Goal: Information Seeking & Learning: Find specific fact

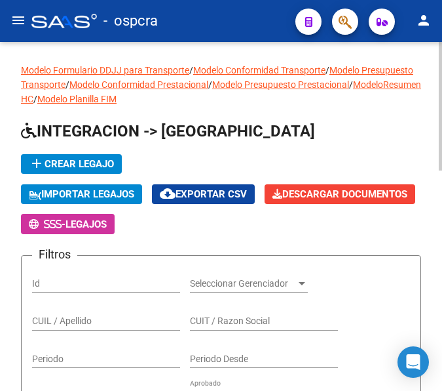
drag, startPoint x: 223, startPoint y: 195, endPoint x: 227, endPoint y: 188, distance: 7.9
click at [227, 189] on span "cloud_download Exportar CSV" at bounding box center [203, 194] width 87 height 12
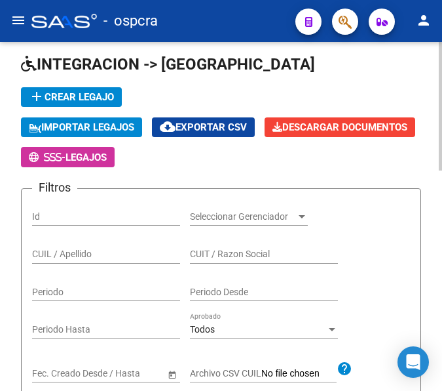
scroll to position [66, 0]
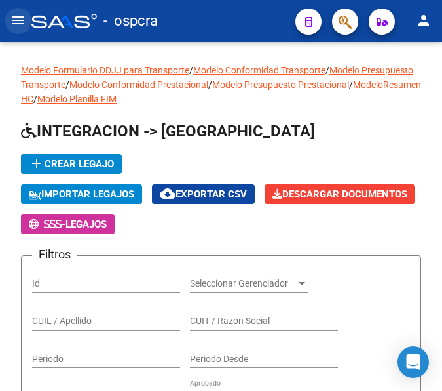
click at [14, 21] on mat-icon "menu" at bounding box center [18, 20] width 16 height 16
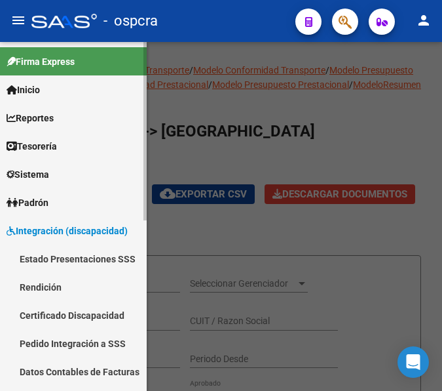
click at [43, 201] on span "Padrón" at bounding box center [28, 202] width 42 height 14
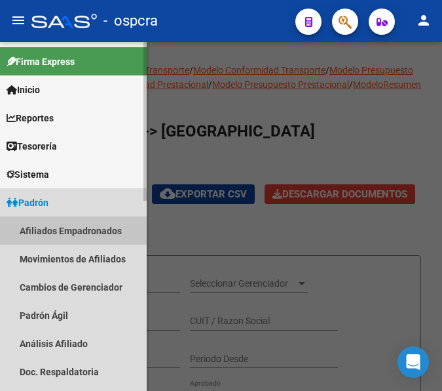
click at [39, 229] on link "Afiliados Empadronados" at bounding box center [73, 230] width 147 height 28
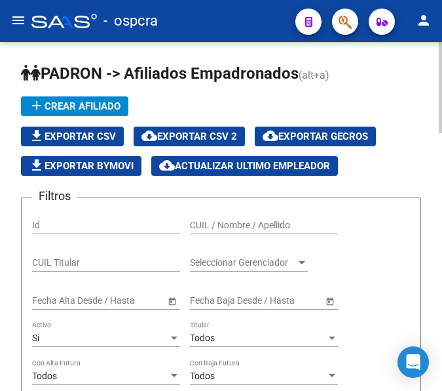
click at [100, 270] on div "CUIL Titular" at bounding box center [106, 258] width 148 height 26
click at [88, 255] on div "CUIL Titular" at bounding box center [106, 258] width 148 height 26
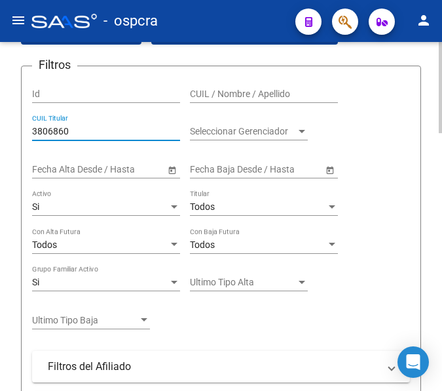
scroll to position [66, 0]
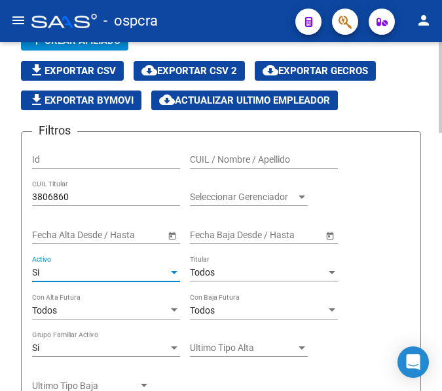
click at [90, 273] on div "Si" at bounding box center [100, 272] width 136 height 11
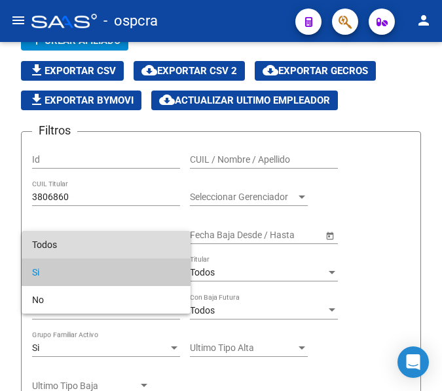
click at [52, 238] on span "Todos" at bounding box center [106, 245] width 148 height 28
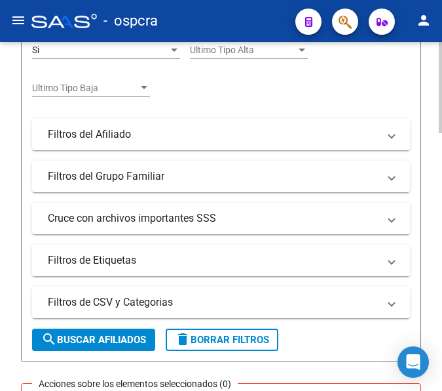
scroll to position [393, 0]
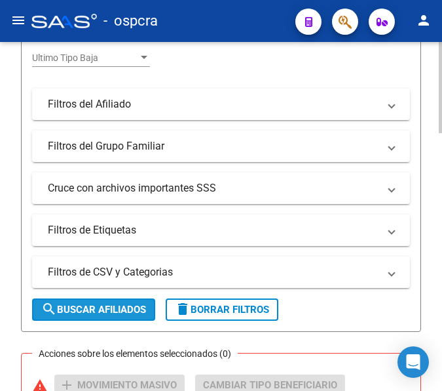
click at [64, 305] on span "search Buscar Afiliados" at bounding box center [93, 309] width 105 height 12
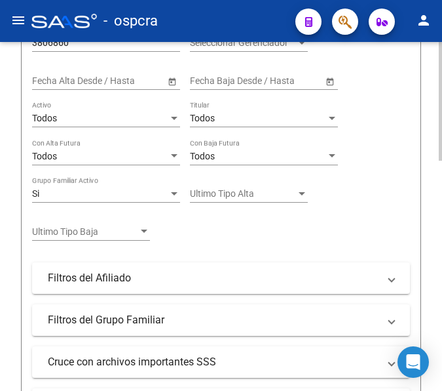
scroll to position [0, 0]
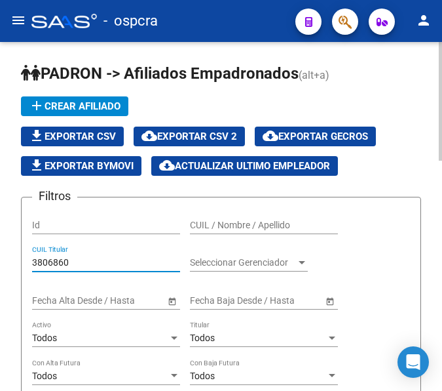
click at [89, 263] on input "3806860" at bounding box center [106, 262] width 148 height 11
type input "3"
click at [56, 261] on input "blumagen" at bounding box center [106, 262] width 148 height 11
click at [57, 259] on input "blumagen" at bounding box center [106, 262] width 148 height 11
click at [54, 259] on input "blumagen" at bounding box center [106, 262] width 148 height 11
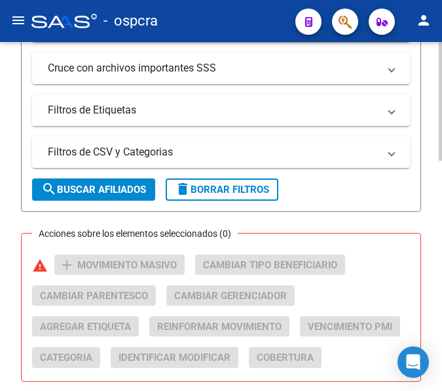
scroll to position [524, 0]
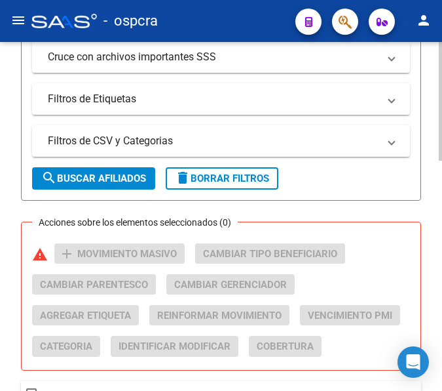
type input "[PERSON_NAME]"
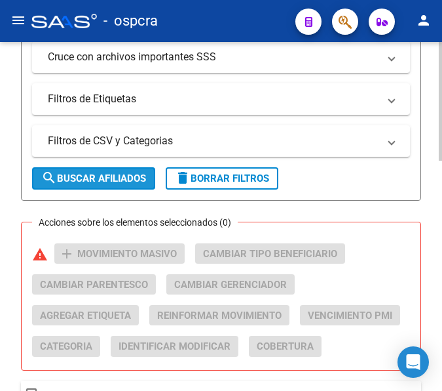
click at [85, 173] on span "search Buscar Afiliados" at bounding box center [93, 178] width 105 height 12
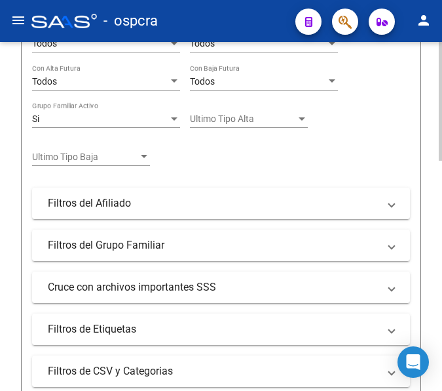
scroll to position [0, 0]
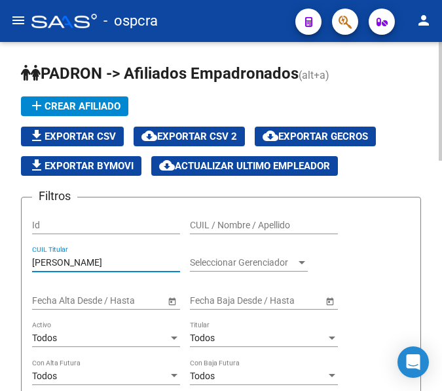
drag, startPoint x: 85, startPoint y: 260, endPoint x: 14, endPoint y: 255, distance: 70.3
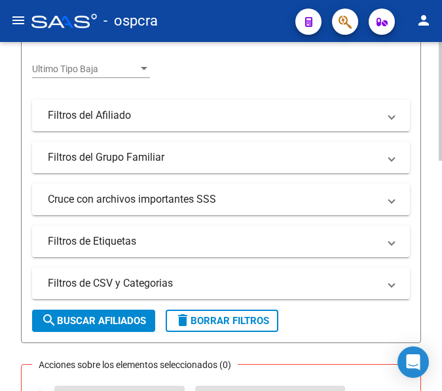
scroll to position [459, 0]
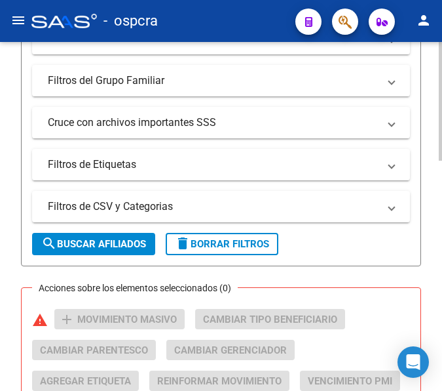
type input "27038068607"
click at [112, 241] on span "search Buscar Afiliados" at bounding box center [93, 244] width 105 height 12
click at [81, 239] on span "search Buscar Afiliados" at bounding box center [93, 244] width 105 height 12
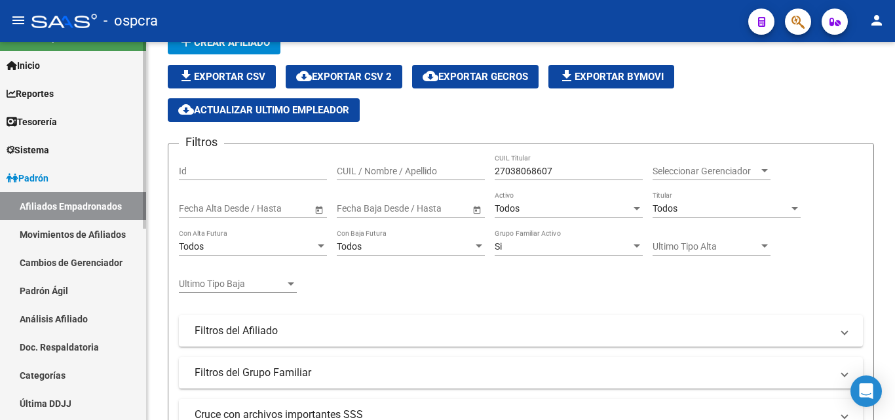
scroll to position [66, 0]
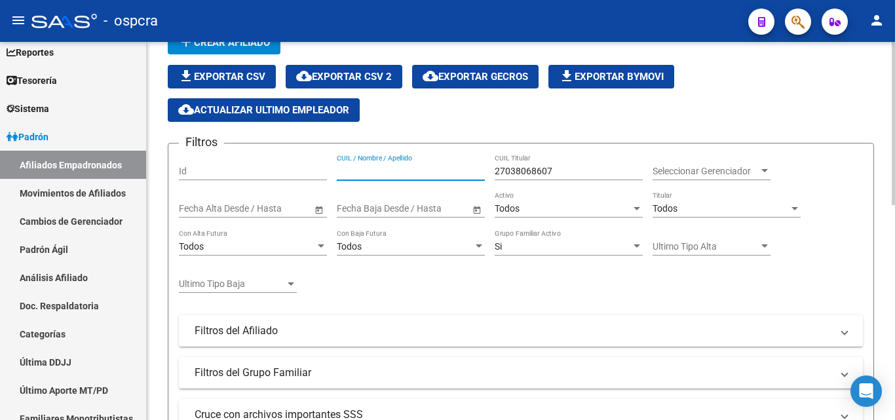
click at [353, 171] on input "CUIL / Nombre / Apellido" at bounding box center [411, 171] width 148 height 11
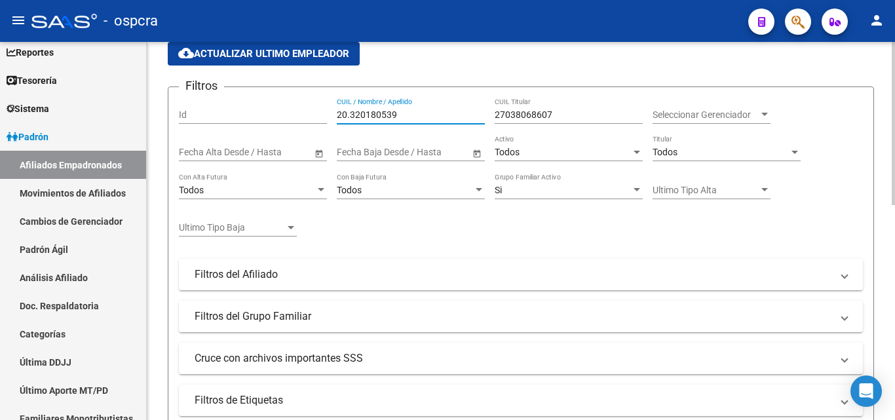
scroll to position [499, 0]
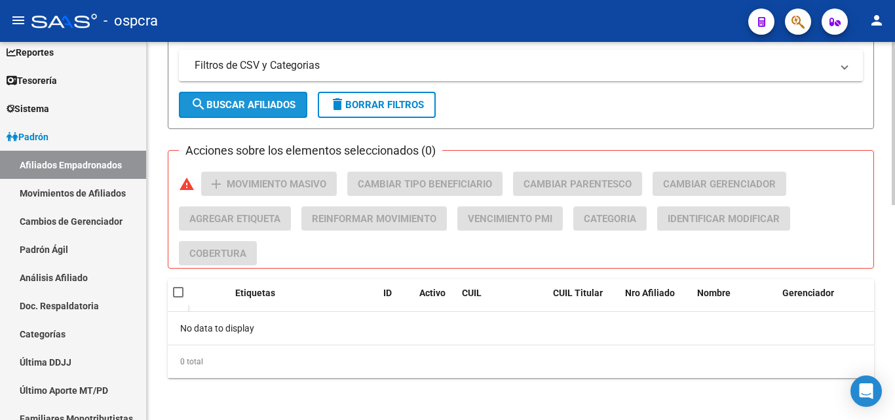
click at [252, 104] on span "search Buscar Afiliados" at bounding box center [243, 105] width 105 height 12
click at [261, 97] on button "search Buscar Afiliados" at bounding box center [243, 105] width 128 height 26
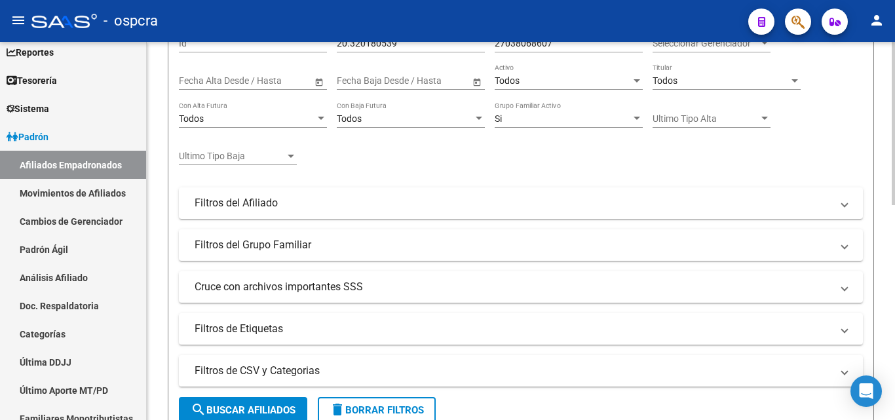
scroll to position [171, 0]
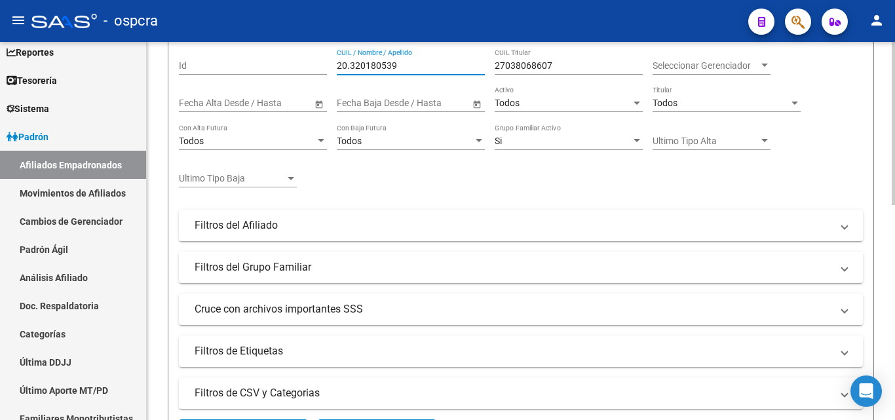
click at [349, 66] on input "20.320180539" at bounding box center [411, 65] width 148 height 11
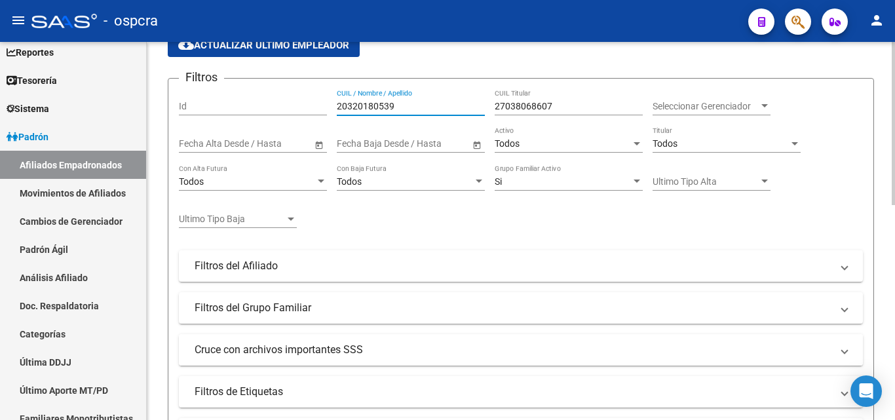
scroll to position [302, 0]
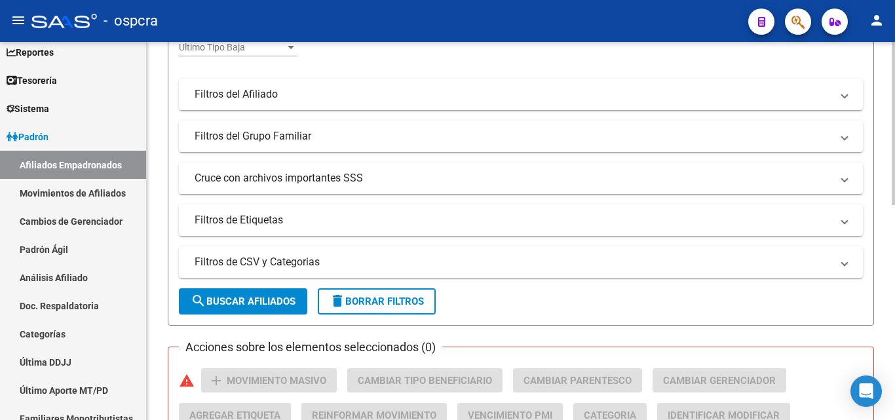
type input "20320180539"
click at [237, 301] on span "search Buscar Afiliados" at bounding box center [243, 302] width 105 height 12
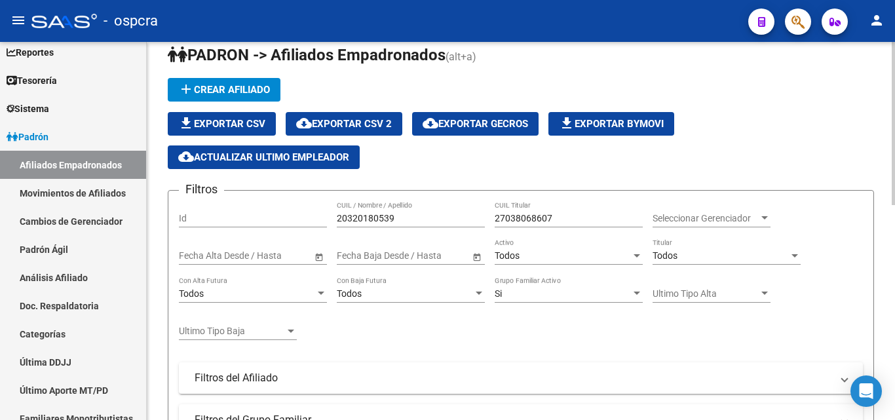
scroll to position [0, 0]
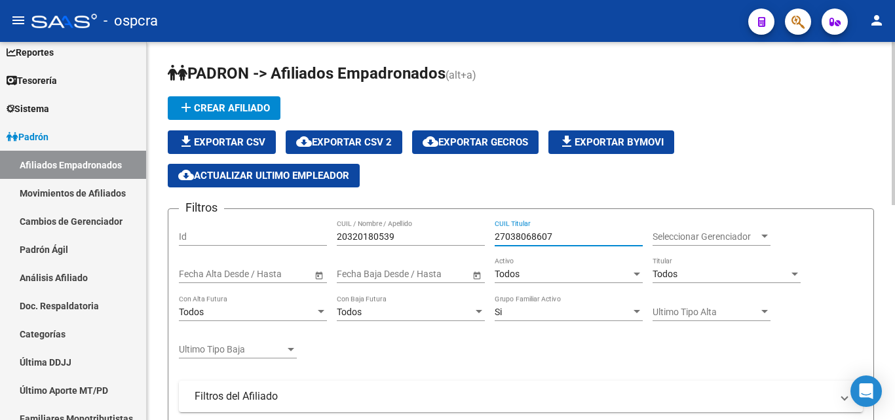
click at [442, 236] on input "27038068607" at bounding box center [569, 236] width 148 height 11
drag, startPoint x: 548, startPoint y: 229, endPoint x: 496, endPoint y: 236, distance: 52.8
click at [442, 236] on input "27038068607" at bounding box center [569, 236] width 148 height 11
drag, startPoint x: 491, startPoint y: 234, endPoint x: 560, endPoint y: 233, distance: 68.8
click at [442, 233] on input "27038068607" at bounding box center [569, 236] width 148 height 11
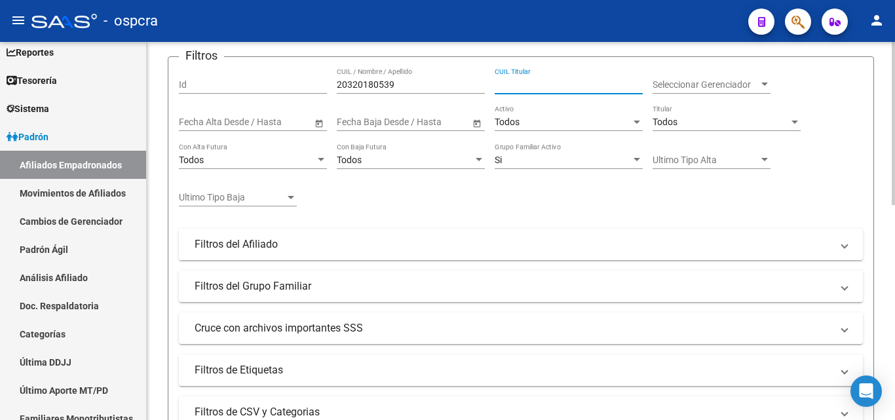
scroll to position [197, 0]
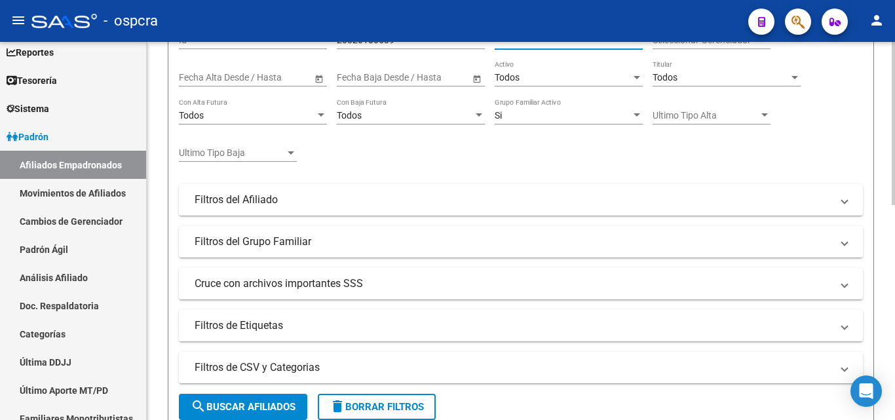
click at [228, 390] on span "search Buscar Afiliados" at bounding box center [243, 407] width 105 height 12
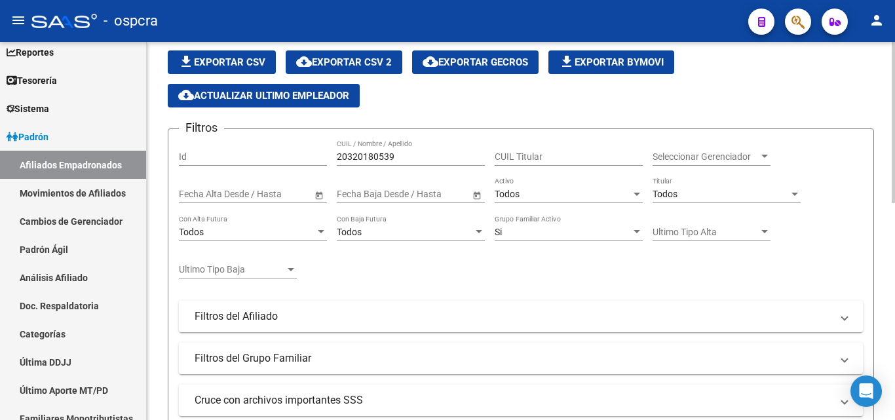
scroll to position [131, 0]
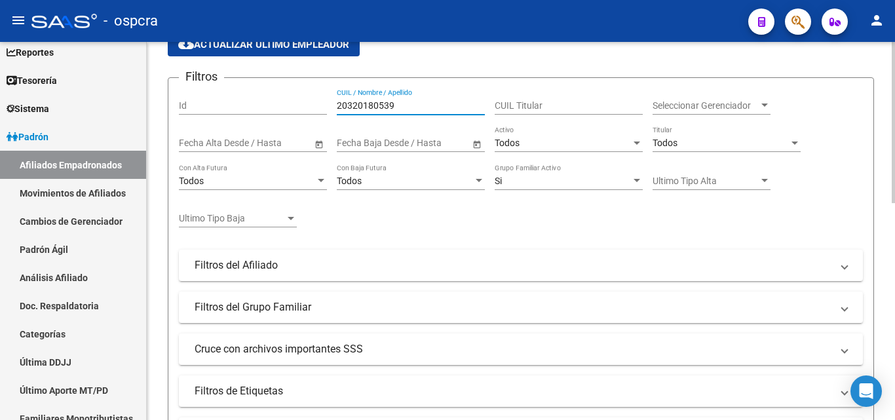
drag, startPoint x: 403, startPoint y: 105, endPoint x: 329, endPoint y: 98, distance: 74.4
click at [329, 98] on div "Filtros Id 20320180539 CUIL / Nombre / Apellido CUIL Titular Seleccionar Gerenc…" at bounding box center [521, 247] width 684 height 318
drag, startPoint x: 338, startPoint y: 100, endPoint x: 410, endPoint y: 97, distance: 72.1
click at [410, 97] on div "20320180539 CUIL / Nombre / Apellido" at bounding box center [411, 101] width 148 height 26
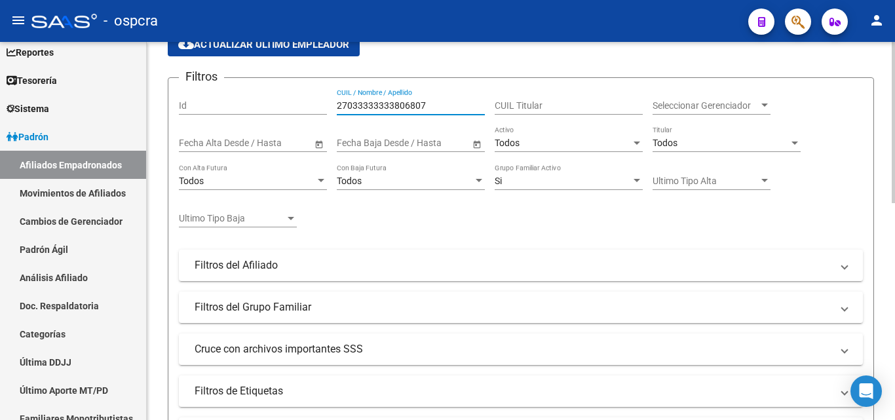
click at [394, 102] on input "27033333333806807" at bounding box center [411, 105] width 148 height 11
click at [380, 106] on input "2703806807" at bounding box center [411, 105] width 148 height 11
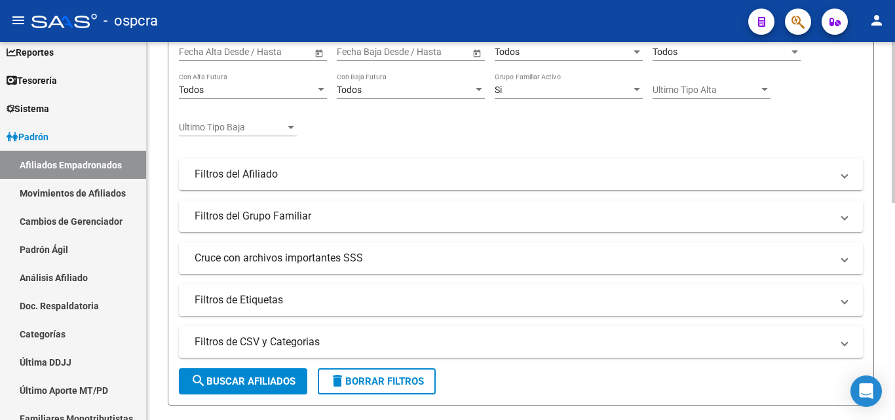
scroll to position [262, 0]
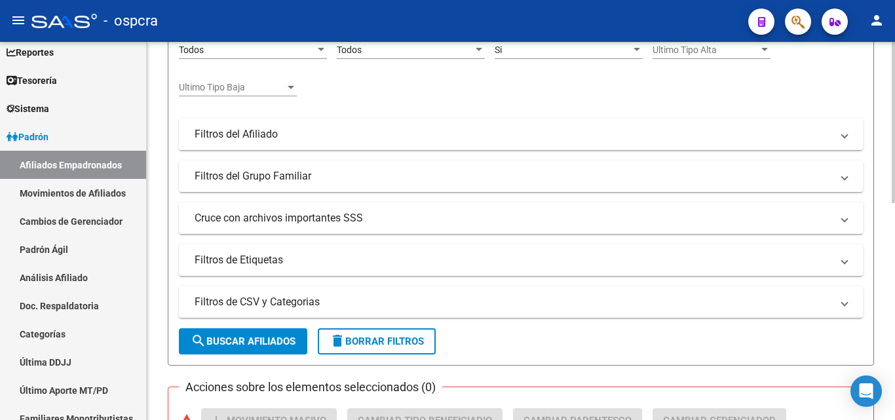
type input "27038068607"
click at [265, 345] on span "search Buscar Afiliados" at bounding box center [243, 341] width 105 height 12
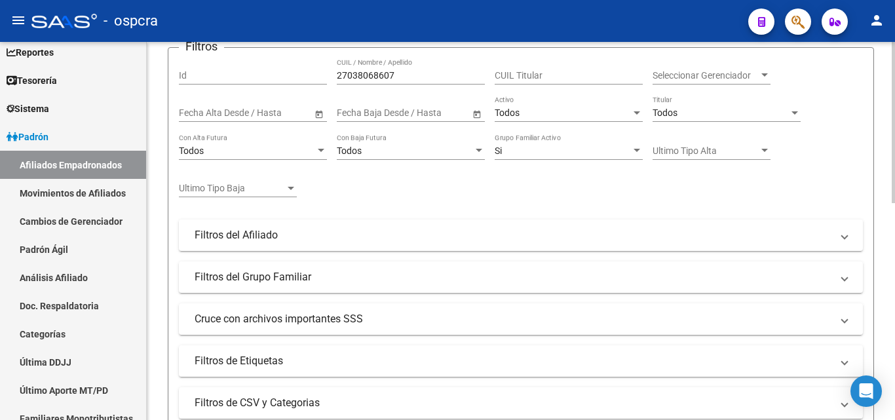
scroll to position [197, 0]
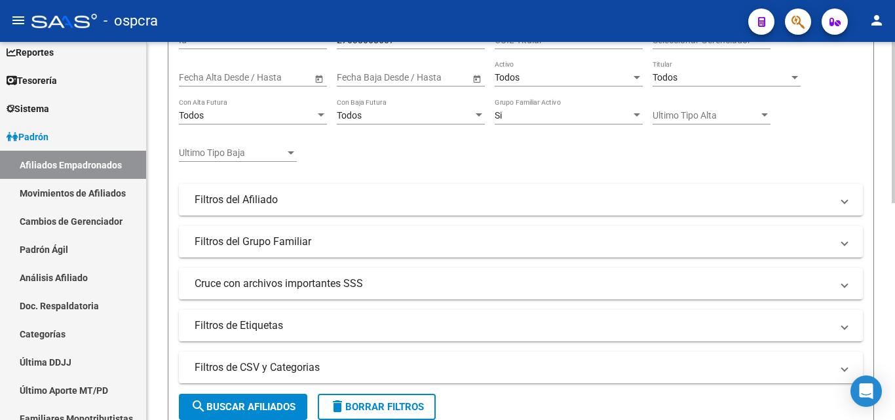
click at [394, 390] on span "delete Borrar Filtros" at bounding box center [377, 407] width 94 height 12
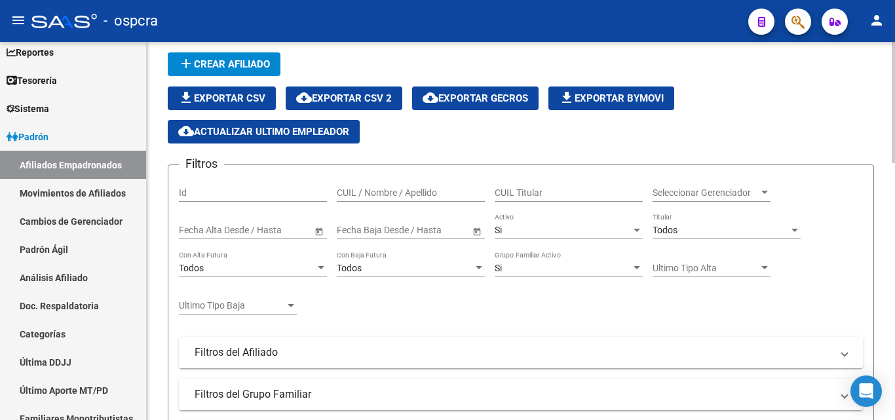
scroll to position [66, 0]
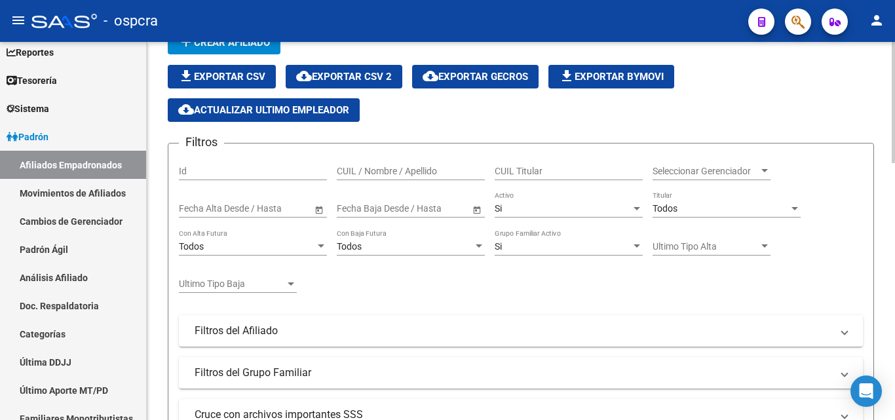
click at [442, 202] on div "Si Activo" at bounding box center [569, 204] width 148 height 26
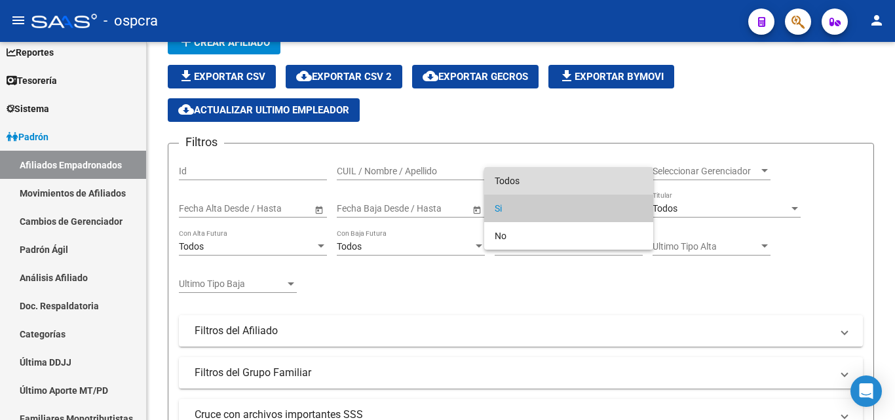
click at [442, 174] on span "Todos" at bounding box center [569, 181] width 148 height 28
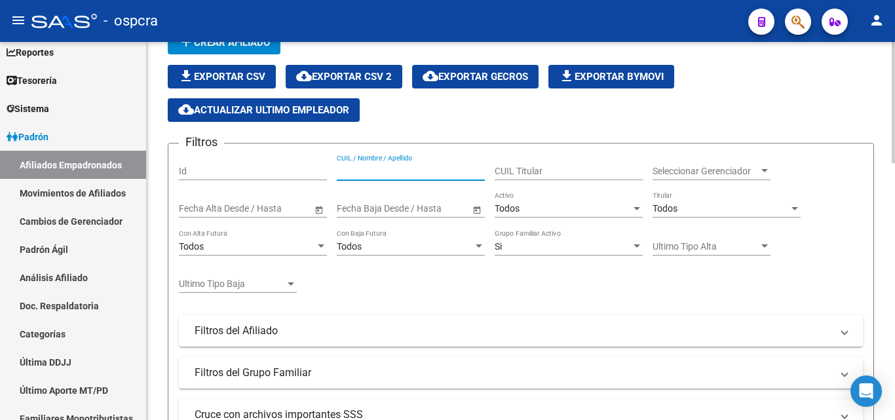
click at [337, 167] on input "CUIL / Nombre / Apellido" at bounding box center [411, 171] width 148 height 11
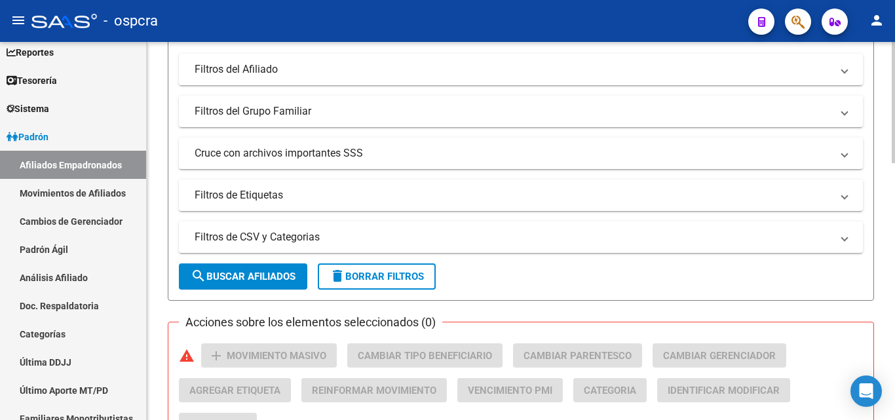
scroll to position [328, 0]
type input "20416736333"
click at [261, 280] on span "search Buscar Afiliados" at bounding box center [243, 276] width 105 height 12
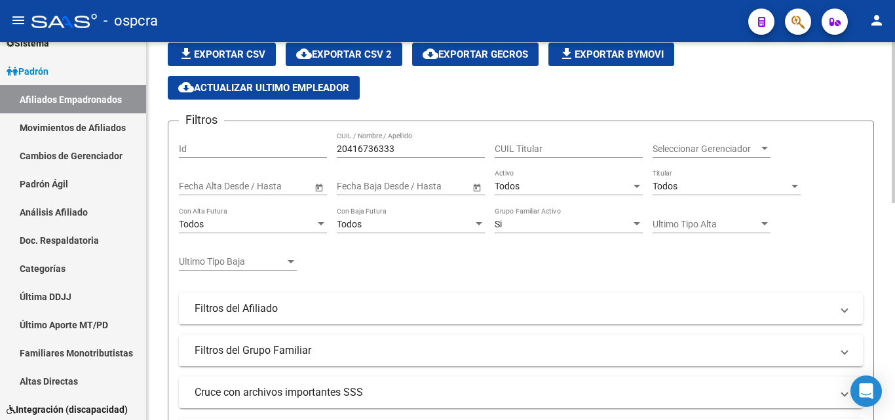
scroll to position [66, 0]
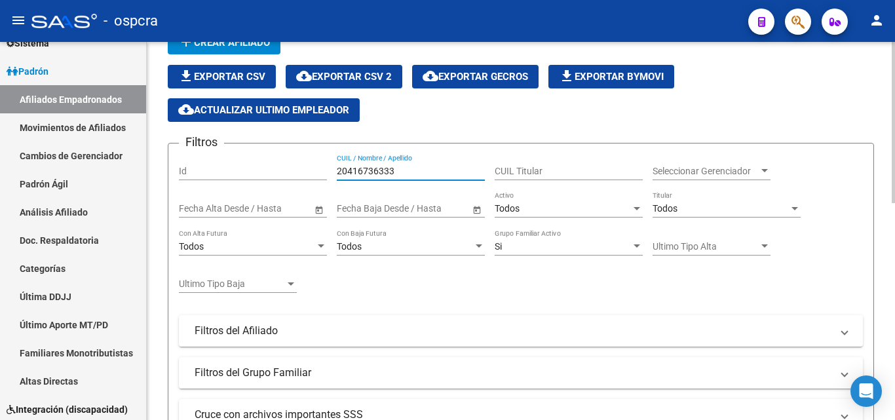
drag, startPoint x: 406, startPoint y: 170, endPoint x: 334, endPoint y: 168, distance: 72.1
click at [334, 168] on div "Filtros Id 20416736333 CUIL / Nombre / Apellido CUIL Titular Seleccionar Gerenc…" at bounding box center [521, 313] width 684 height 318
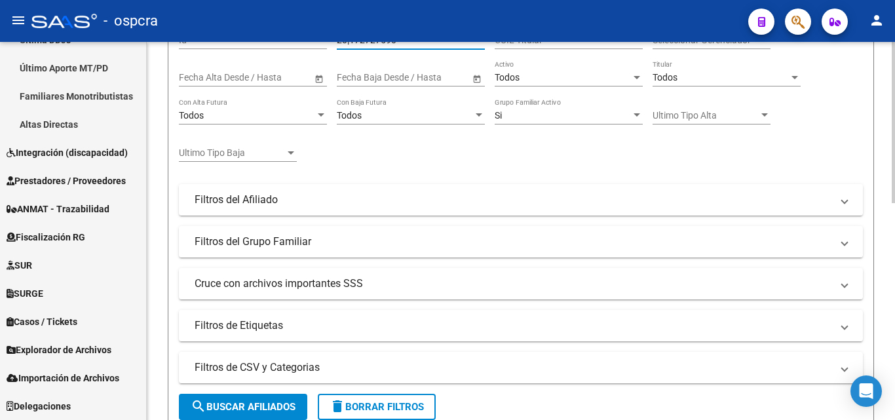
scroll to position [262, 0]
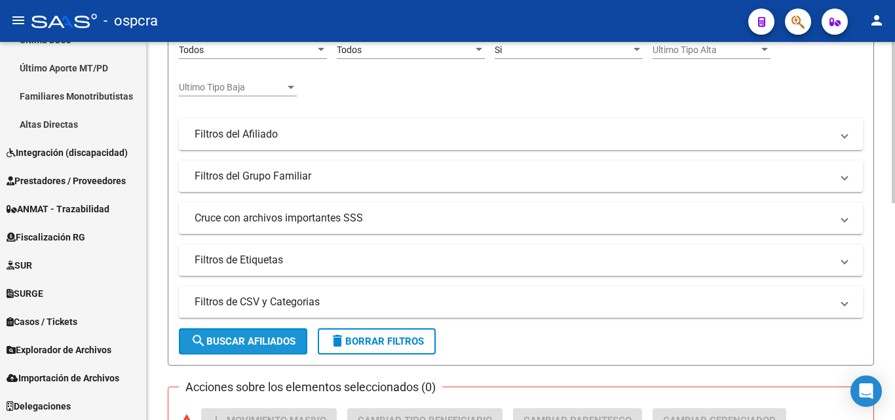
click at [240, 339] on span "search Buscar Afiliados" at bounding box center [243, 341] width 105 height 12
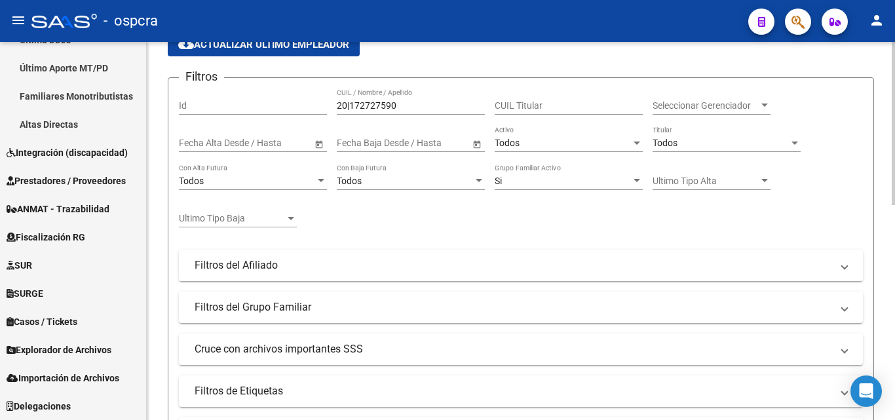
scroll to position [66, 0]
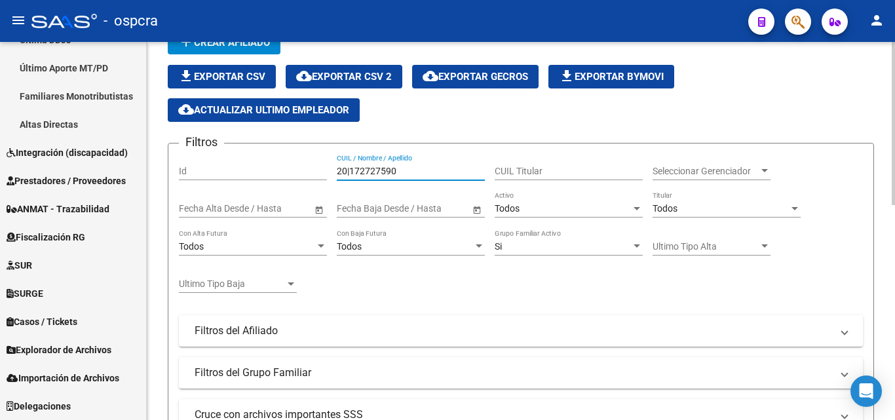
click at [400, 171] on input "20|172727590" at bounding box center [411, 171] width 148 height 11
click at [351, 169] on input "20|172727590" at bounding box center [411, 171] width 148 height 11
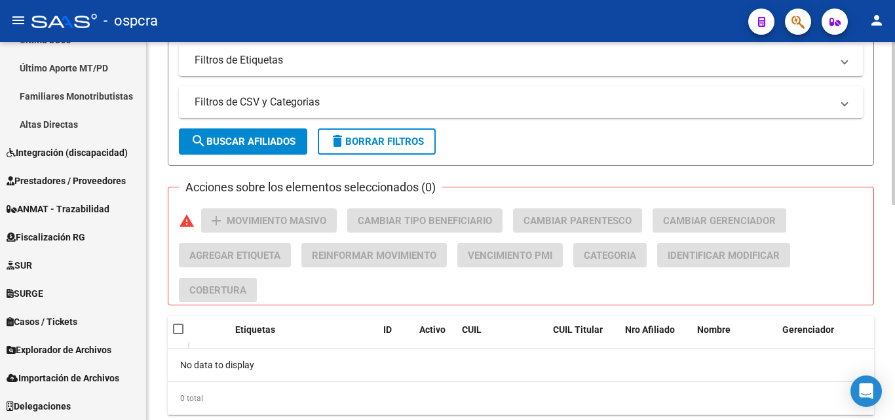
scroll to position [433, 0]
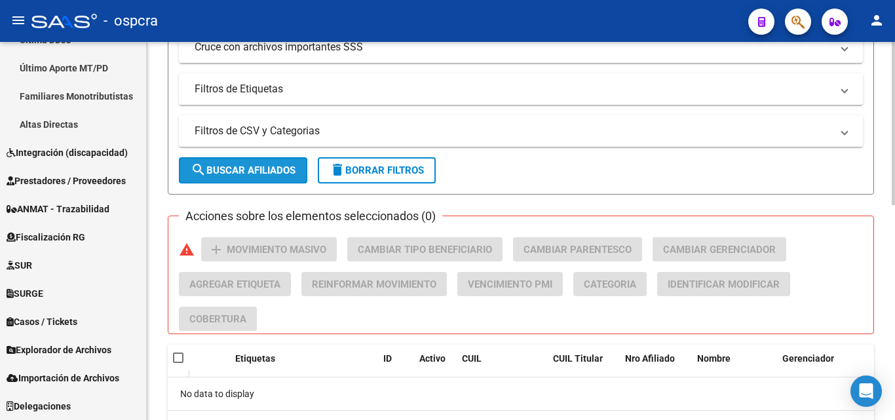
click at [277, 172] on span "search Buscar Afiliados" at bounding box center [243, 170] width 105 height 12
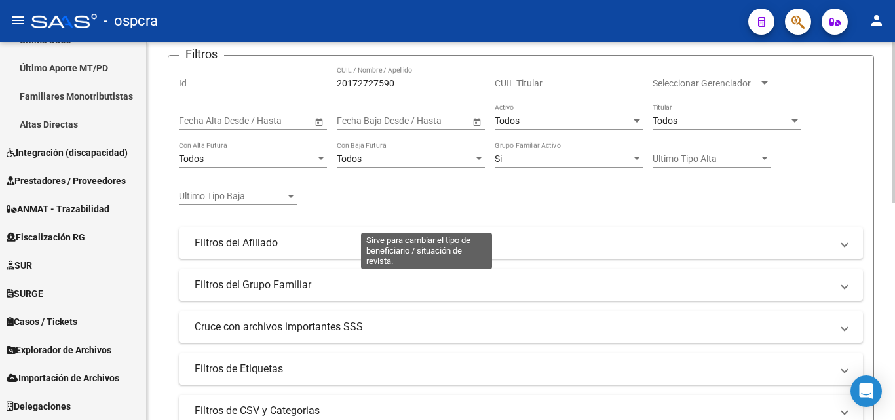
scroll to position [115, 0]
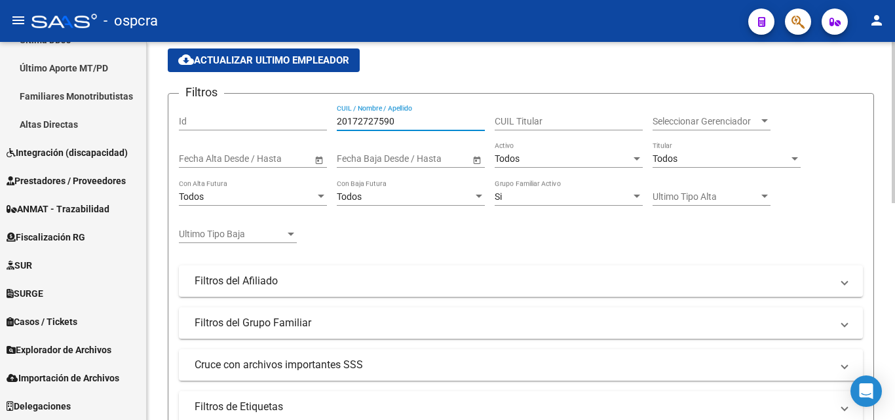
drag, startPoint x: 400, startPoint y: 121, endPoint x: 391, endPoint y: 121, distance: 9.2
click at [393, 121] on input "20172727590" at bounding box center [411, 121] width 148 height 11
click at [371, 120] on input "20172727590" at bounding box center [411, 121] width 148 height 11
click at [346, 121] on input "20172727590" at bounding box center [411, 121] width 148 height 11
click at [406, 117] on input "20172727590" at bounding box center [411, 121] width 148 height 11
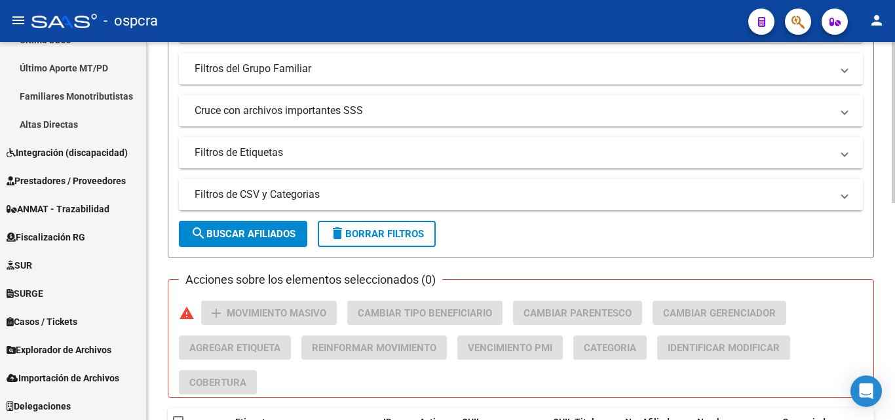
scroll to position [443, 0]
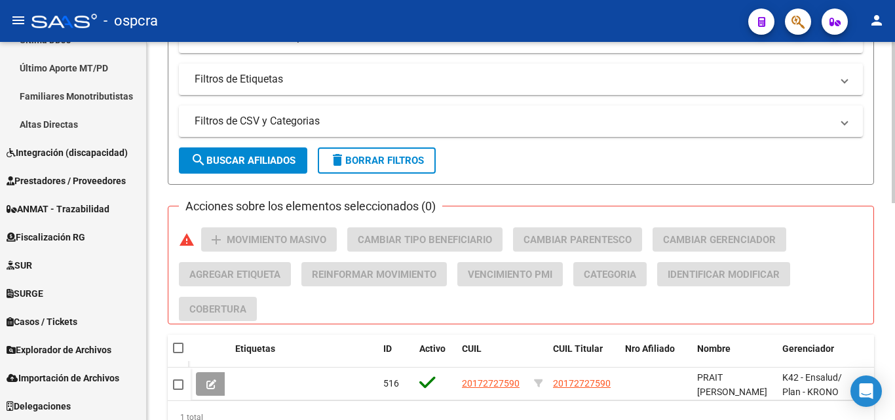
type input "2735880443"
click at [231, 161] on span "search Buscar Afiliados" at bounding box center [243, 161] width 105 height 12
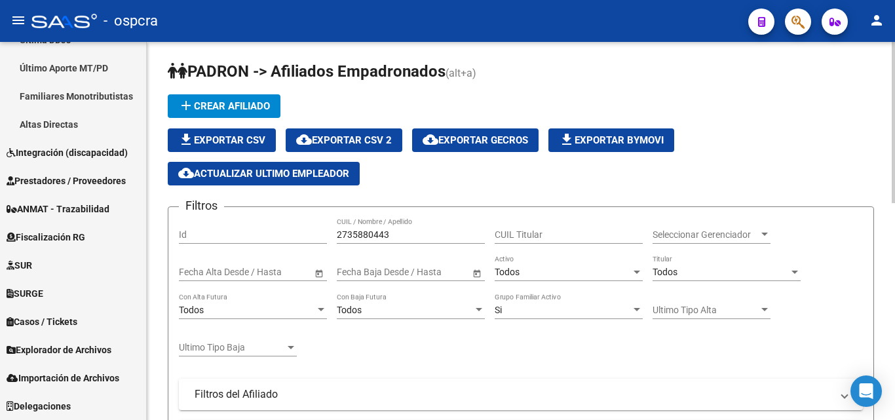
scroll to position [0, 0]
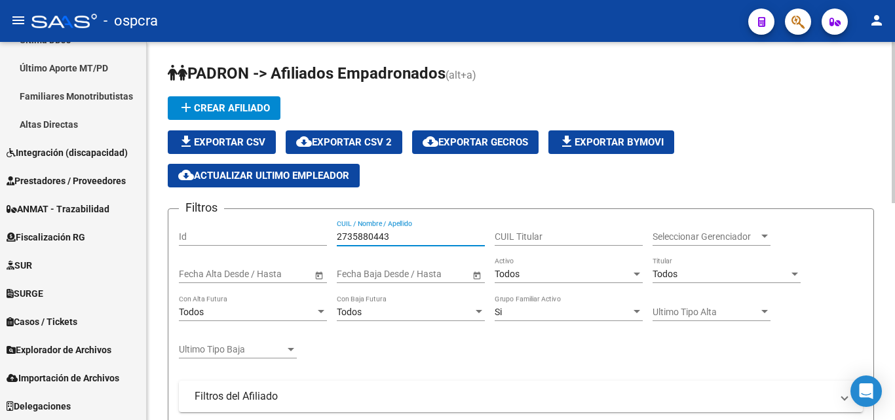
drag, startPoint x: 410, startPoint y: 239, endPoint x: 292, endPoint y: 234, distance: 117.4
click at [292, 234] on div "Filtros Id 2735880443 CUIL / Nombre / Apellido CUIL Titular Seleccionar Gerenci…" at bounding box center [521, 378] width 684 height 318
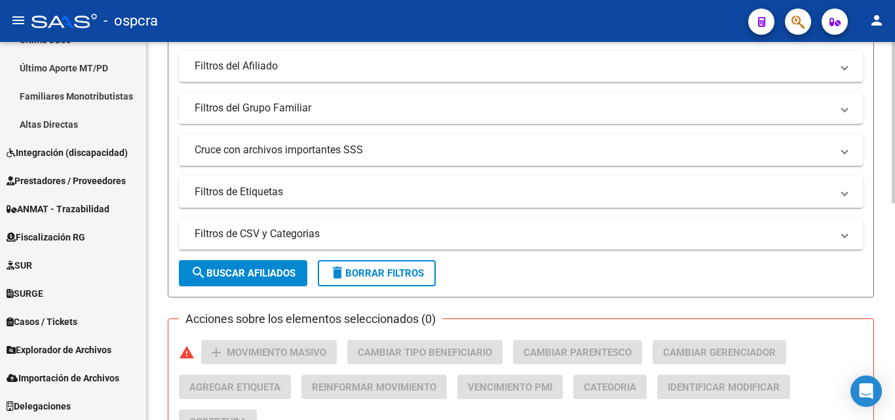
scroll to position [508, 0]
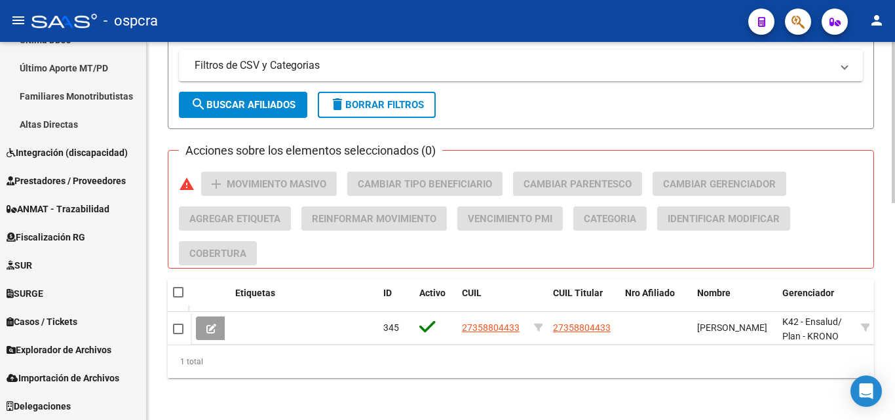
type input "20046160518"
click at [233, 99] on span "search Buscar Afiliados" at bounding box center [243, 105] width 105 height 12
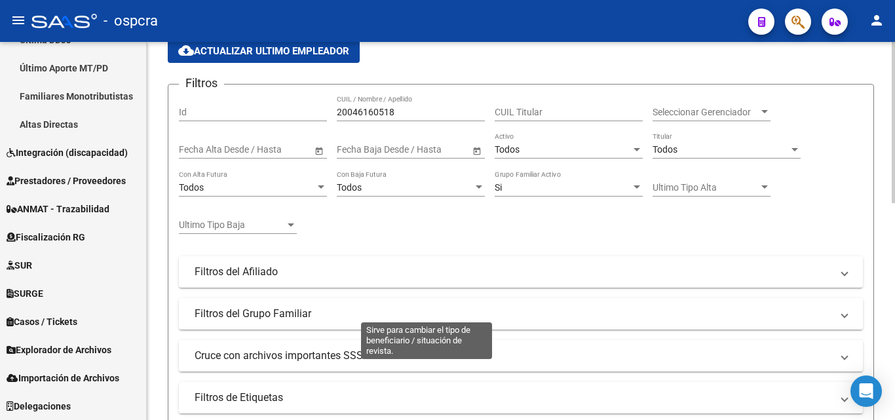
scroll to position [115, 0]
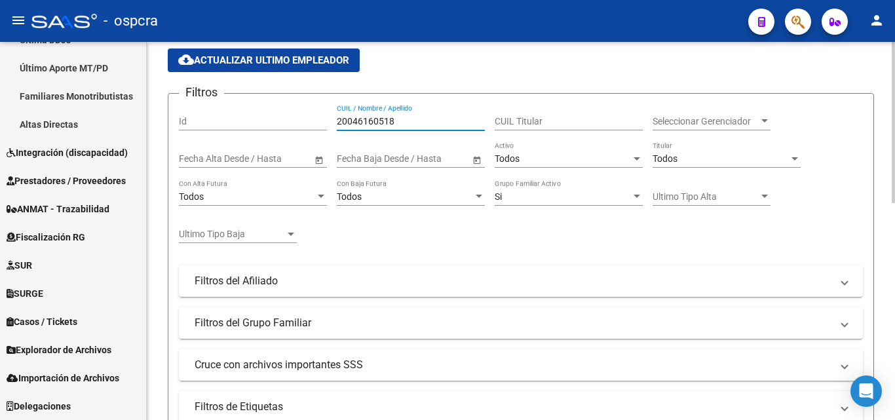
drag, startPoint x: 428, startPoint y: 123, endPoint x: 259, endPoint y: 117, distance: 168.5
click at [259, 117] on div "Filtros Id 20046160518 CUIL / Nombre / Apellido CUIL Titular Seleccionar Gerenc…" at bounding box center [521, 263] width 684 height 318
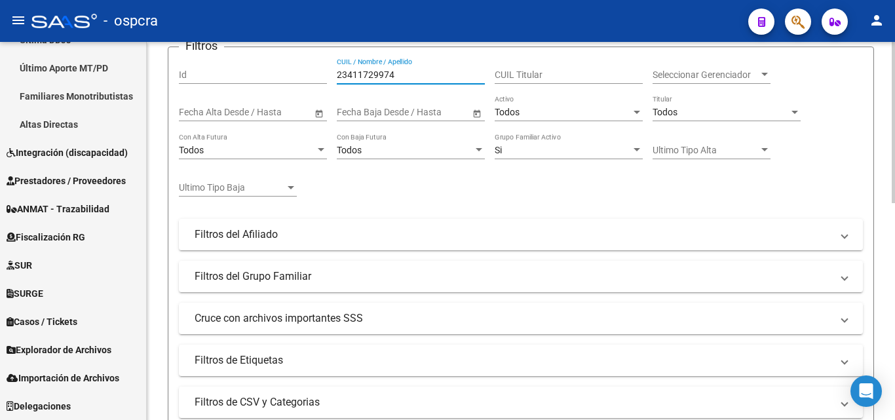
scroll to position [312, 0]
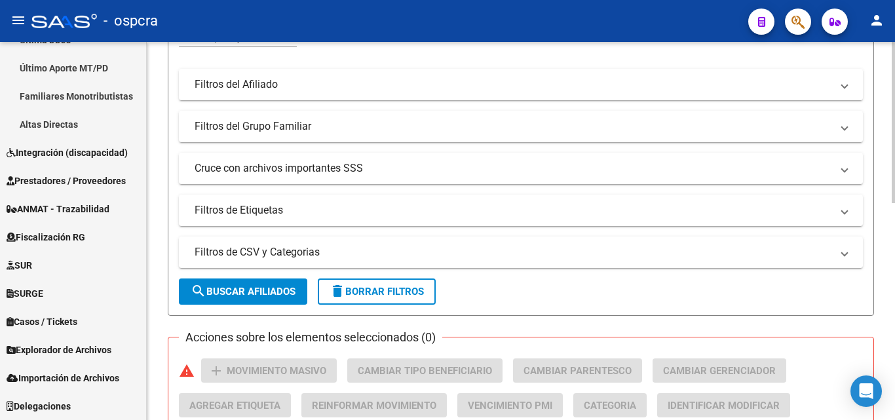
type input "23411729974"
click at [244, 281] on button "search Buscar Afiliados" at bounding box center [243, 291] width 128 height 26
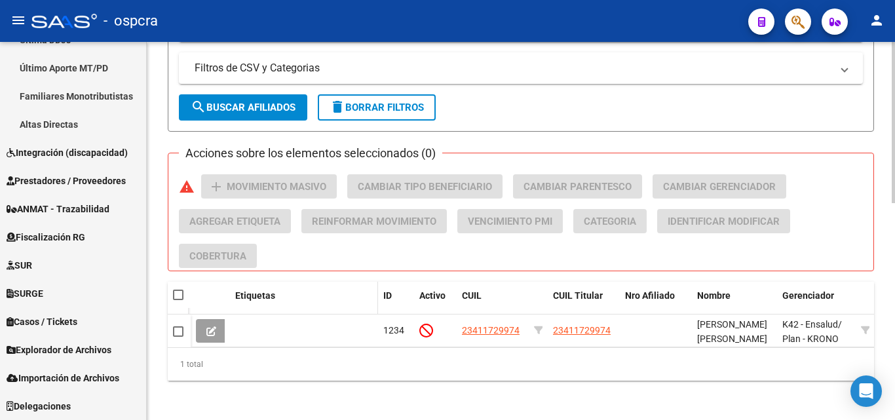
scroll to position [508, 0]
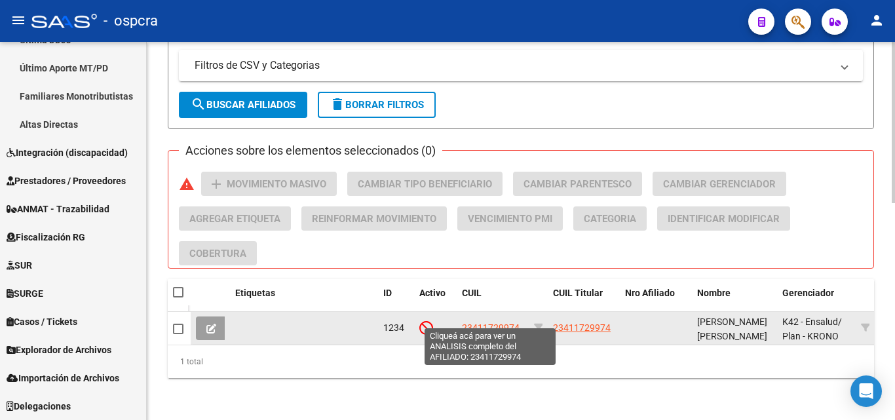
click at [442, 322] on span "23411729974" at bounding box center [491, 327] width 58 height 10
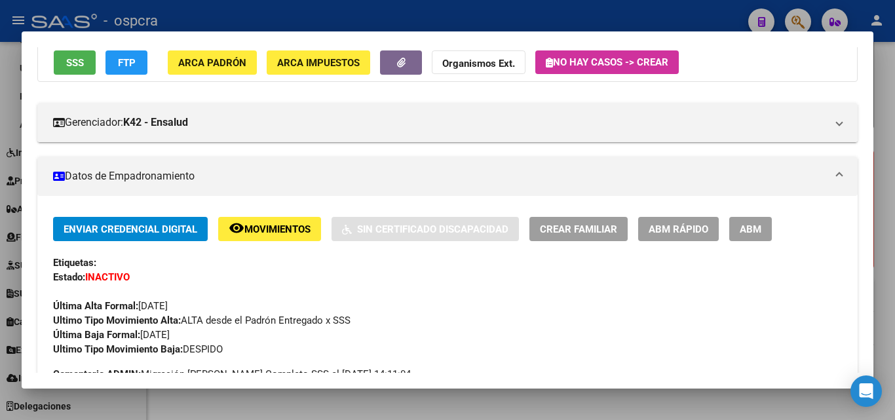
scroll to position [0, 0]
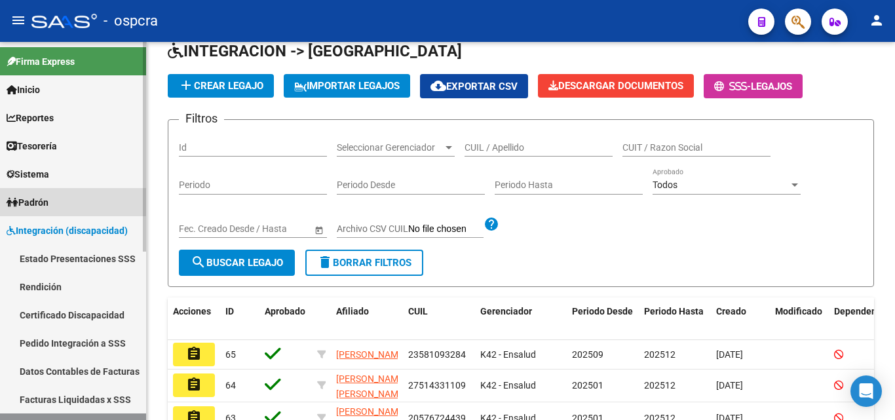
click at [48, 200] on span "Padrón" at bounding box center [28, 202] width 42 height 14
click at [48, 198] on span "Padrón" at bounding box center [28, 202] width 42 height 14
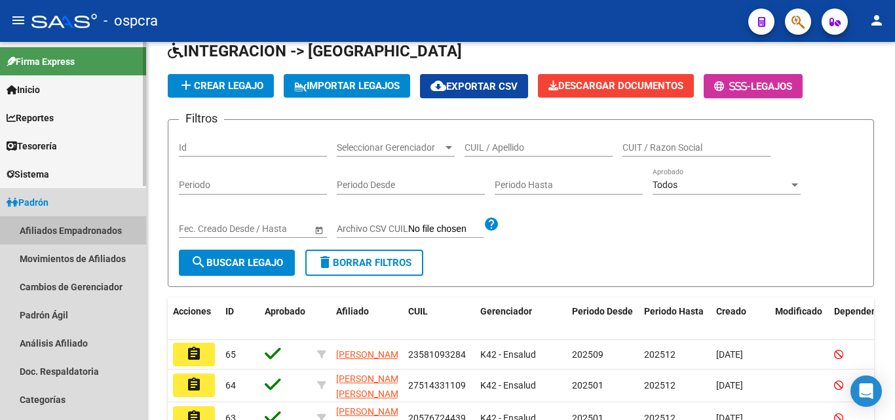
click at [52, 227] on link "Afiliados Empadronados" at bounding box center [73, 230] width 146 height 28
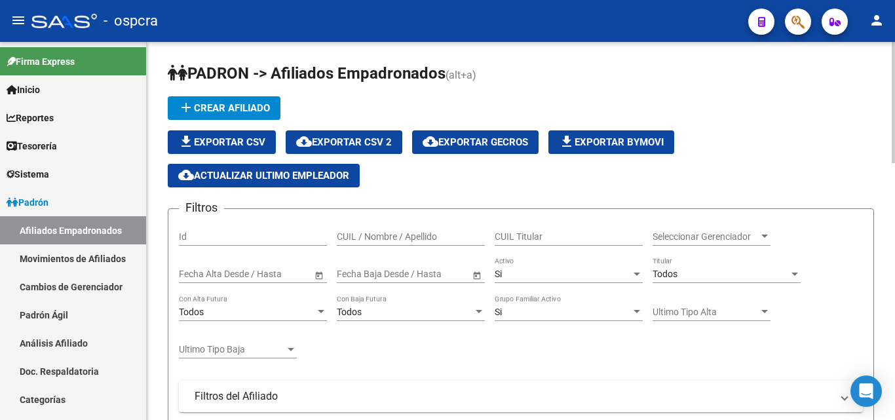
click at [362, 231] on input "CUIL / Nombre / Apellido" at bounding box center [411, 236] width 148 height 11
click at [442, 270] on span "Si" at bounding box center [498, 274] width 7 height 10
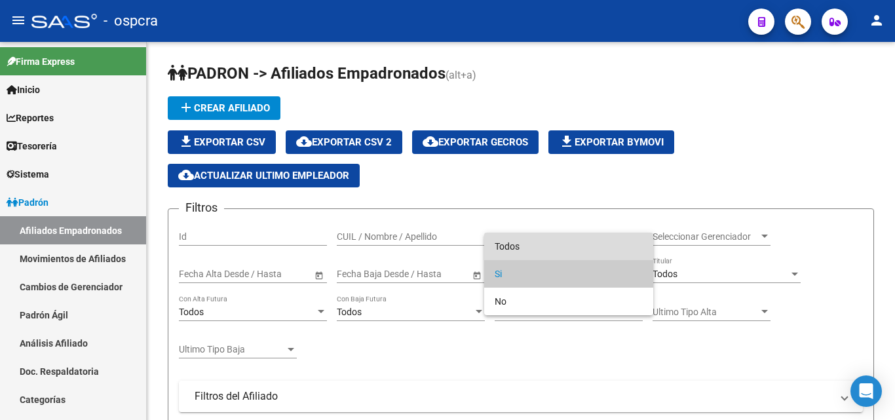
click at [442, 246] on span "Todos" at bounding box center [569, 247] width 148 height 28
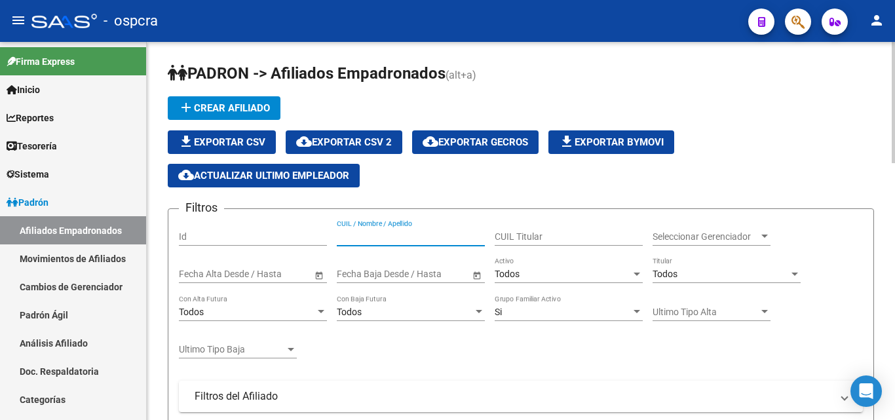
click at [365, 241] on input "CUIL / Nombre / Apellido" at bounding box center [411, 236] width 148 height 11
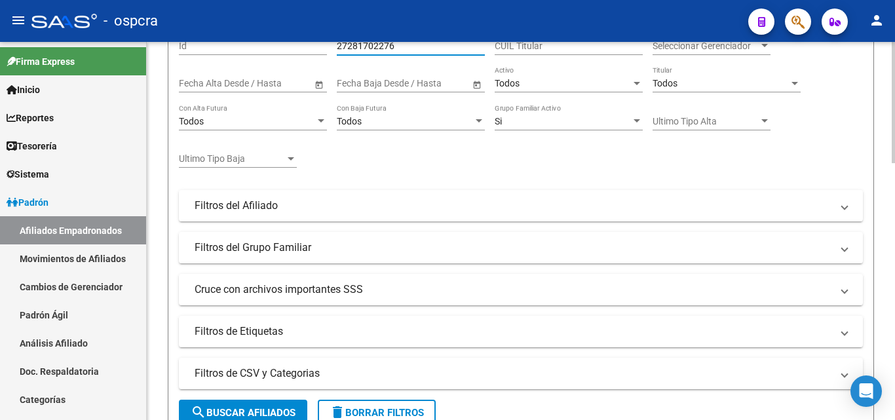
scroll to position [262, 0]
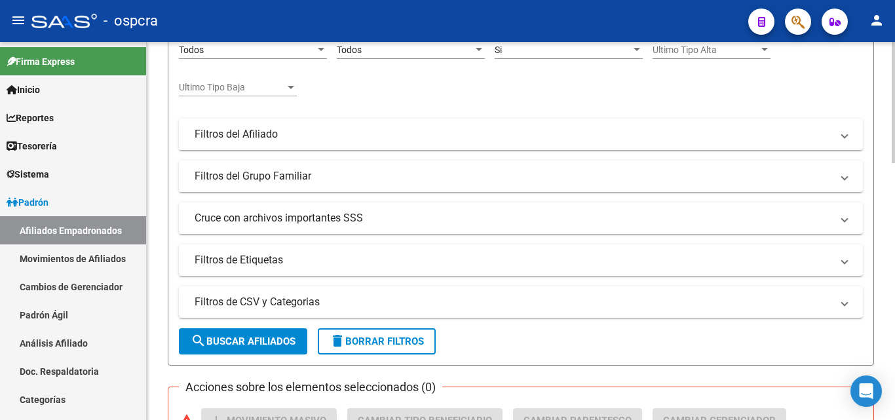
type input "27281702276"
click at [282, 335] on span "search Buscar Afiliados" at bounding box center [243, 341] width 105 height 12
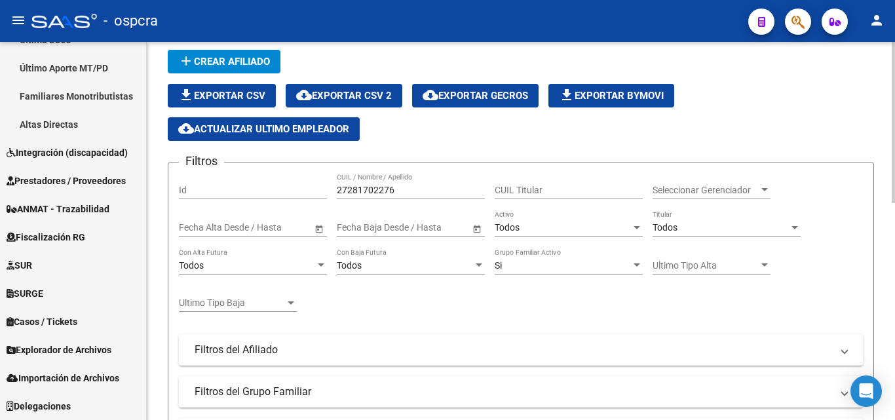
scroll to position [66, 0]
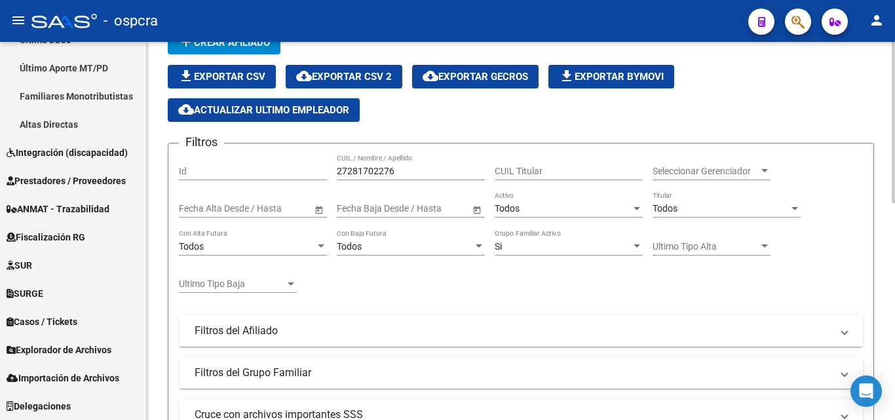
click at [207, 211] on input "text" at bounding box center [203, 208] width 48 height 11
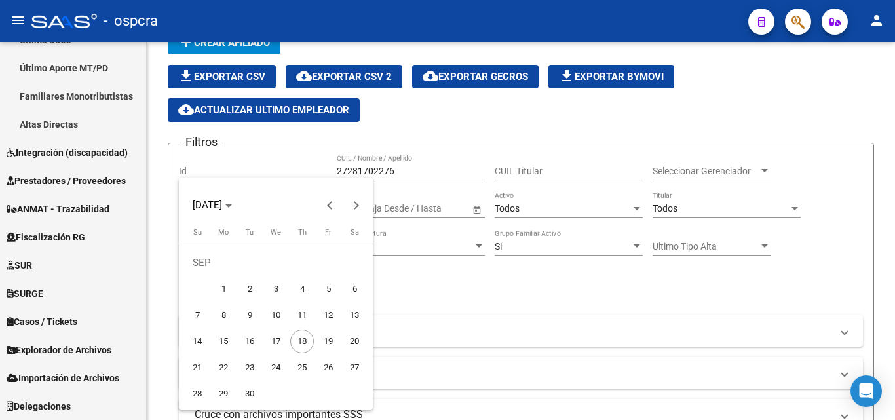
click at [442, 282] on div at bounding box center [447, 210] width 895 height 420
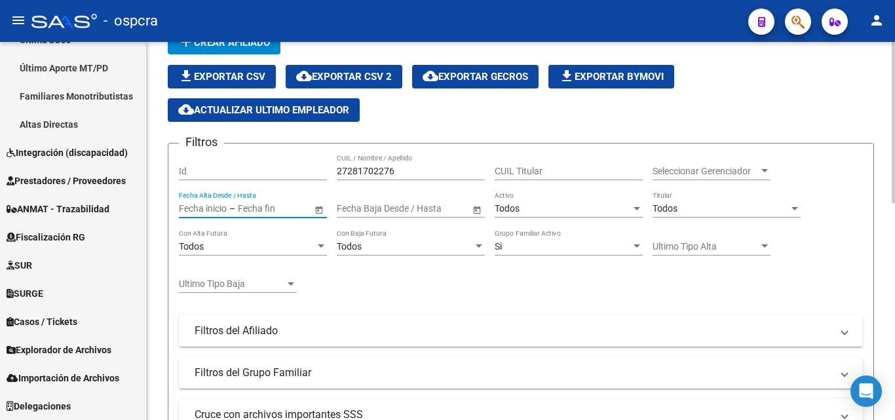
click at [270, 208] on input "text" at bounding box center [270, 208] width 64 height 11
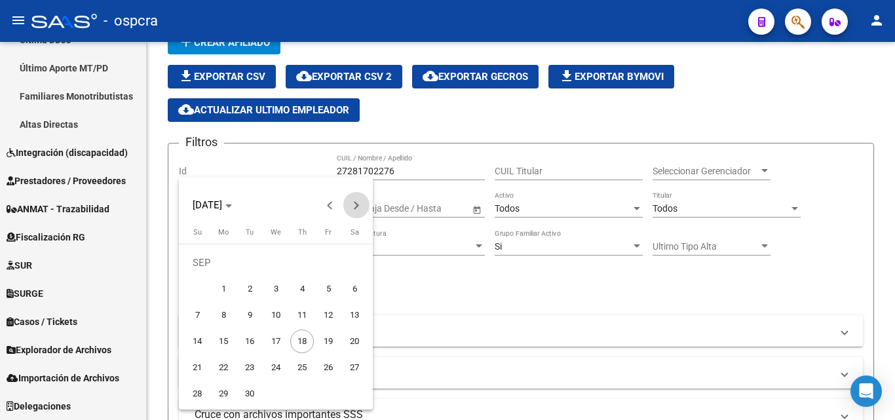
click at [359, 203] on span "Next month" at bounding box center [356, 205] width 26 height 26
click at [328, 203] on span "Previous month" at bounding box center [330, 205] width 26 height 26
click at [442, 306] on div at bounding box center [447, 210] width 895 height 420
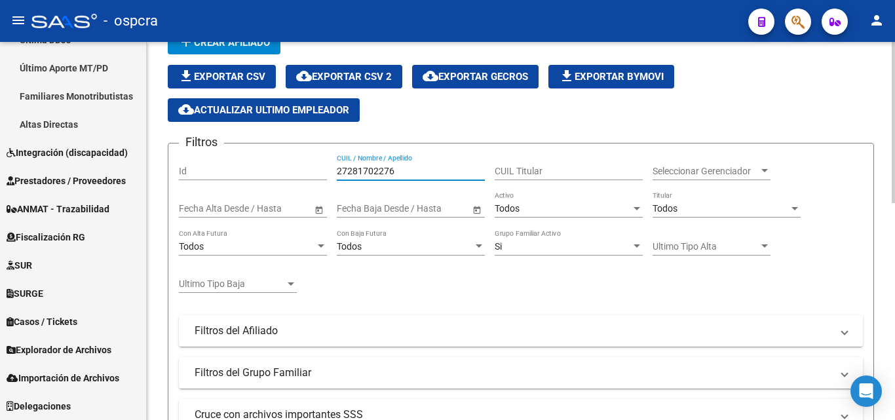
click at [408, 166] on input "27281702276" at bounding box center [411, 171] width 148 height 11
drag, startPoint x: 407, startPoint y: 166, endPoint x: 341, endPoint y: 173, distance: 65.8
click at [341, 173] on input "27281702276" at bounding box center [411, 171] width 148 height 11
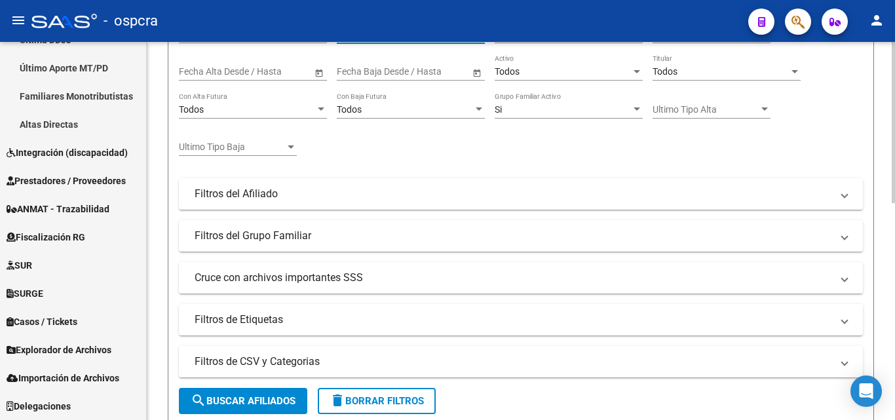
scroll to position [328, 0]
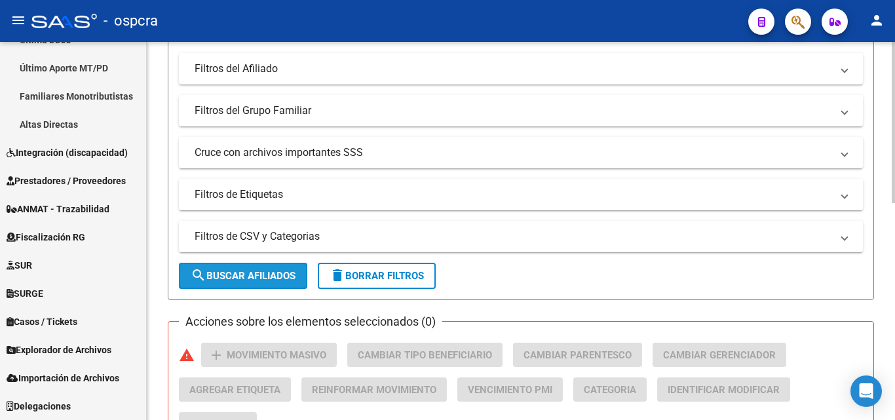
click at [246, 278] on span "search Buscar Afiliados" at bounding box center [243, 276] width 105 height 12
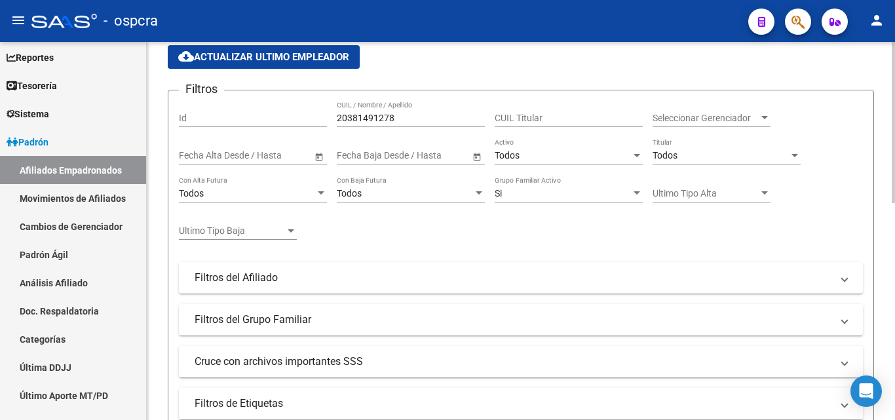
scroll to position [0, 0]
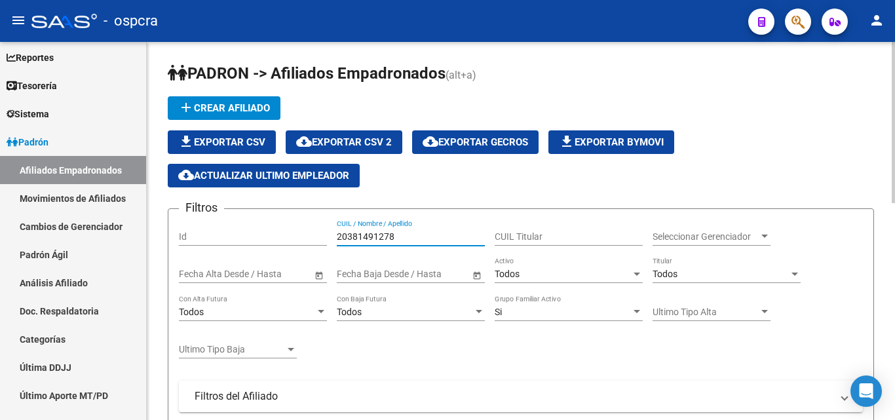
drag, startPoint x: 401, startPoint y: 236, endPoint x: 364, endPoint y: 234, distance: 37.4
click at [366, 233] on input "20381491278" at bounding box center [411, 236] width 148 height 11
click at [334, 233] on div "Filtros Id 20381491278 CUIL / Nombre / Apellido CUIL Titular Seleccionar Gerenc…" at bounding box center [521, 378] width 684 height 318
click at [396, 237] on input "20381491278" at bounding box center [411, 236] width 148 height 11
type input "2"
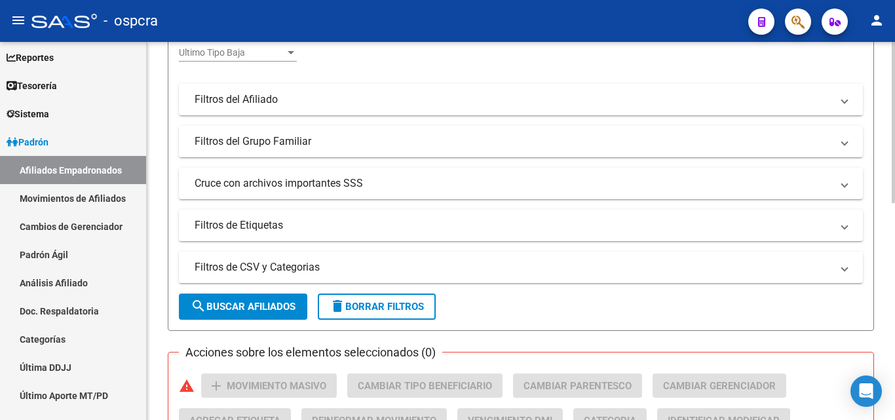
scroll to position [393, 0]
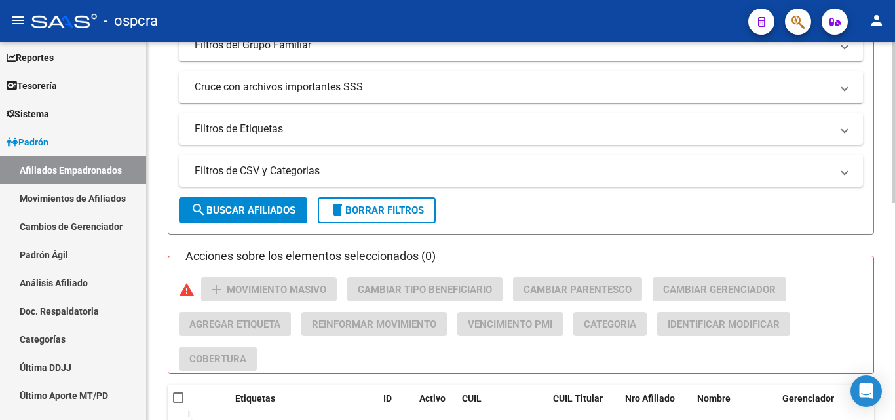
type input "27182549296"
click at [247, 211] on span "search Buscar Afiliados" at bounding box center [243, 210] width 105 height 12
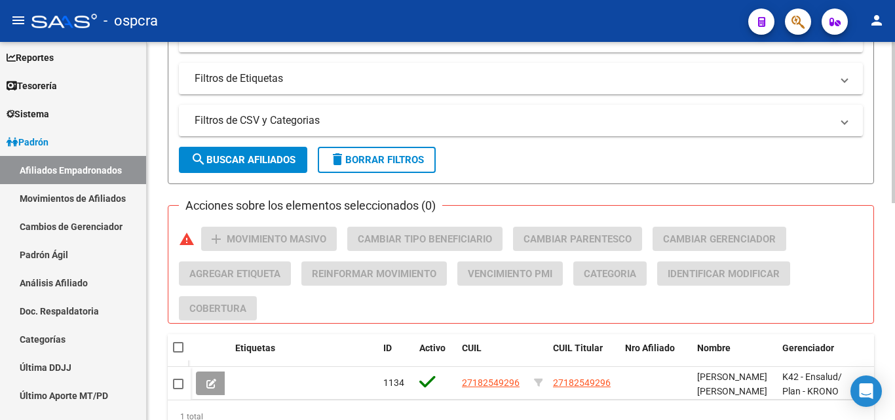
scroll to position [508, 0]
